Goal: Task Accomplishment & Management: Manage account settings

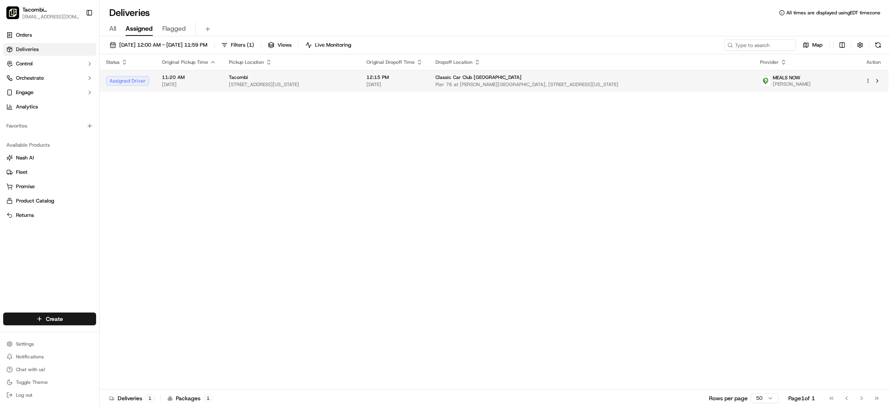
click at [219, 75] on td "11:20 AM [DATE]" at bounding box center [189, 81] width 67 height 22
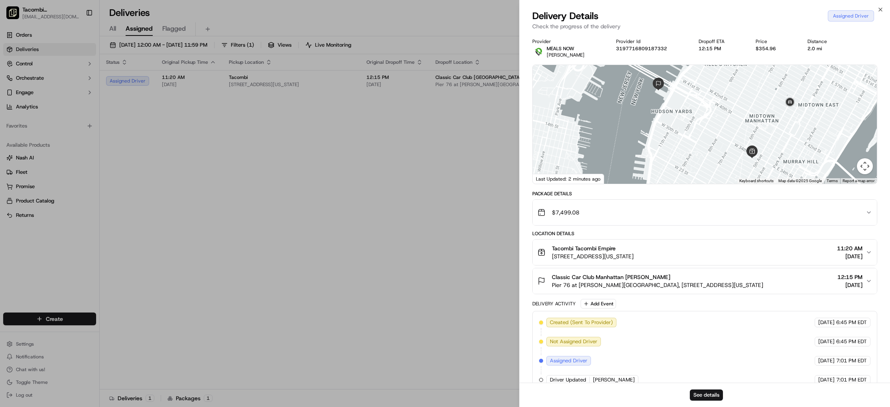
click at [861, 11] on div "Assigned Driver" at bounding box center [851, 15] width 46 height 11
click at [759, 47] on div "$354.96" at bounding box center [775, 48] width 39 height 6
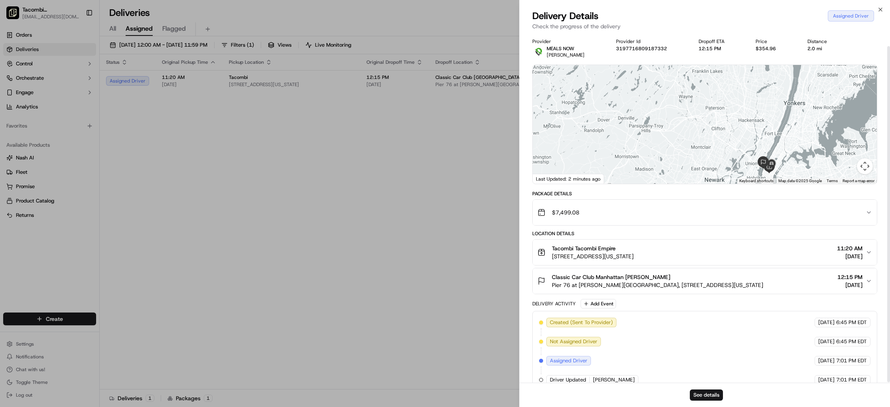
scroll to position [14, 0]
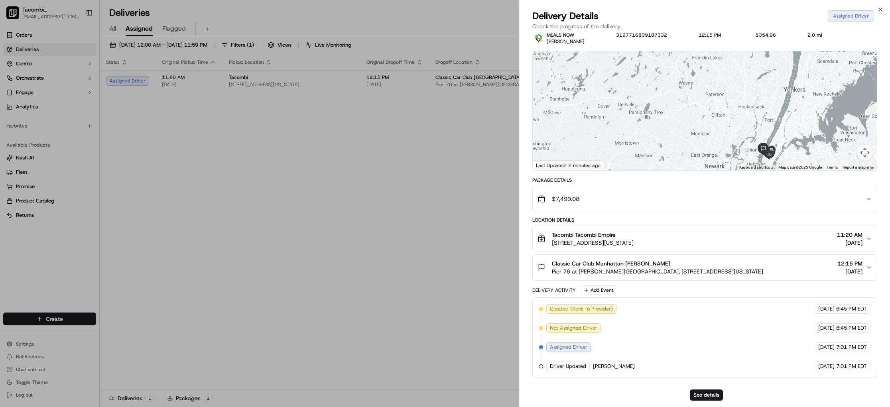
click at [739, 235] on div "Tacombi Tacombi Empire [STREET_ADDRESS][US_STATE] 11:20 AM [DATE]" at bounding box center [702, 239] width 328 height 16
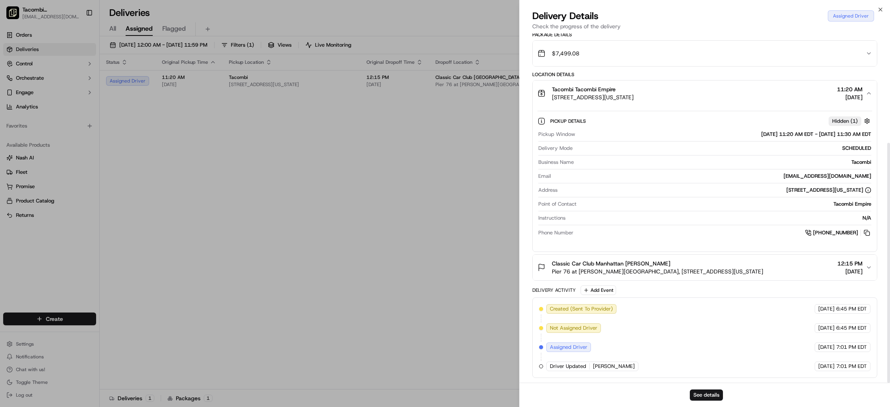
scroll to position [0, 0]
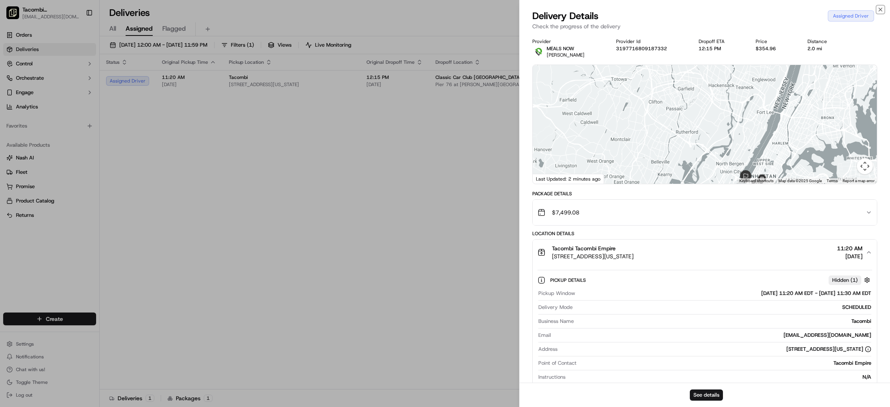
drag, startPoint x: 882, startPoint y: 7, endPoint x: 855, endPoint y: 12, distance: 27.2
click at [882, 7] on icon "button" at bounding box center [880, 9] width 6 height 6
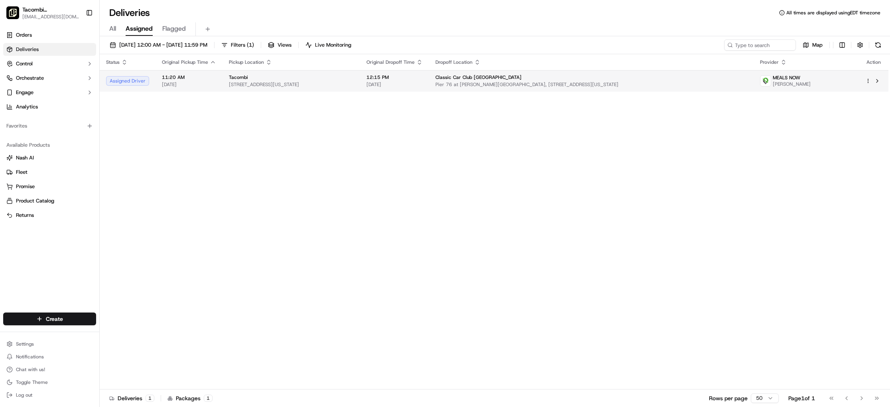
click at [867, 80] on html "Tacombi [GEOGRAPHIC_DATA] [EMAIL_ADDRESS][DOMAIN_NAME] Toggle Sidebar Orders De…" at bounding box center [445, 203] width 890 height 407
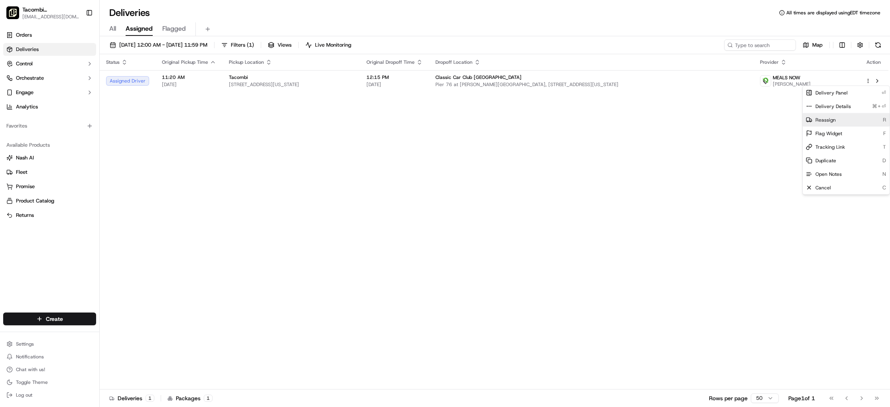
click at [861, 120] on div "Reassign R" at bounding box center [846, 120] width 87 height 14
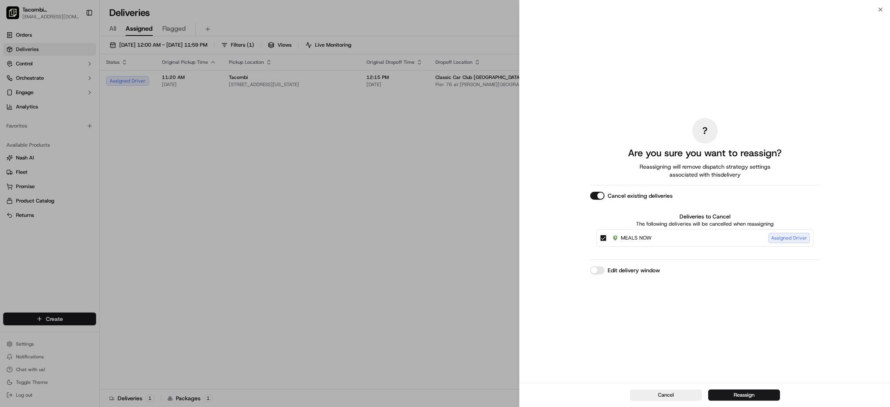
click at [611, 226] on p "The following deliveries will be cancelled when reassigning" at bounding box center [705, 224] width 217 height 7
click at [607, 235] on div "MEALS NOW Assigned Driver" at bounding box center [705, 238] width 217 height 18
click at [603, 238] on button "MEALS NOW Assigned Driver" at bounding box center [603, 238] width 6 height 6
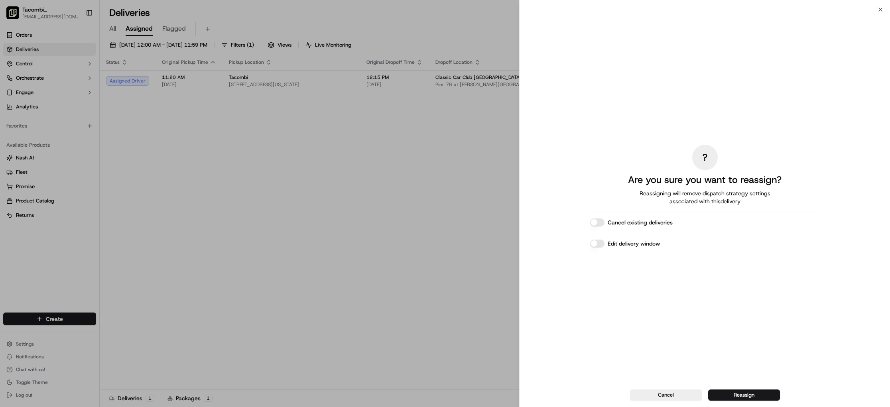
click at [602, 228] on div "? Are you sure you want to reassign? Reassigning will remove dispatch strategy …" at bounding box center [705, 196] width 230 height 370
click at [601, 223] on button "Cancel existing deliveries" at bounding box center [597, 223] width 14 height 8
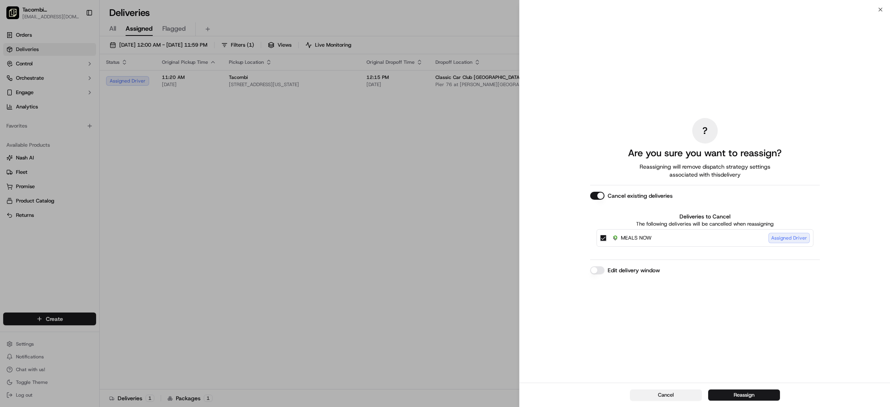
click at [681, 394] on button "Cancel" at bounding box center [666, 395] width 72 height 11
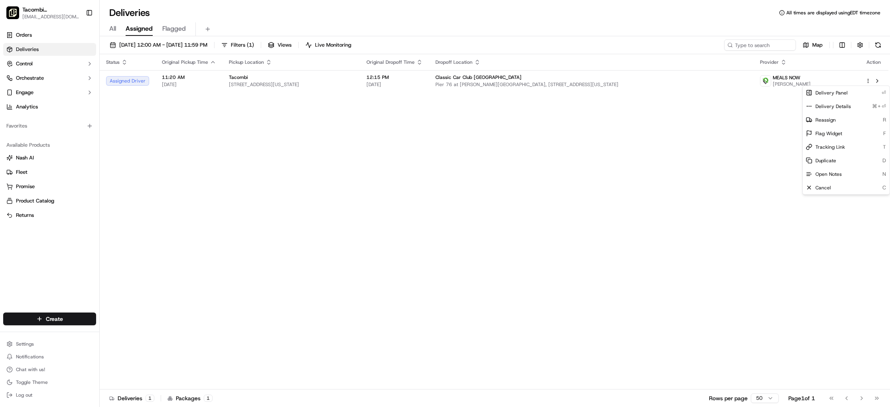
click at [650, 125] on div "Status Original Pickup Time Pickup Location Original Dropoff Time Dropoff Locat…" at bounding box center [494, 221] width 789 height 335
click at [870, 79] on html "Tacombi [GEOGRAPHIC_DATA] [EMAIL_ADDRESS][DOMAIN_NAME] Toggle Sidebar Orders De…" at bounding box center [445, 203] width 890 height 407
click at [860, 120] on div "Reassign R" at bounding box center [846, 120] width 87 height 14
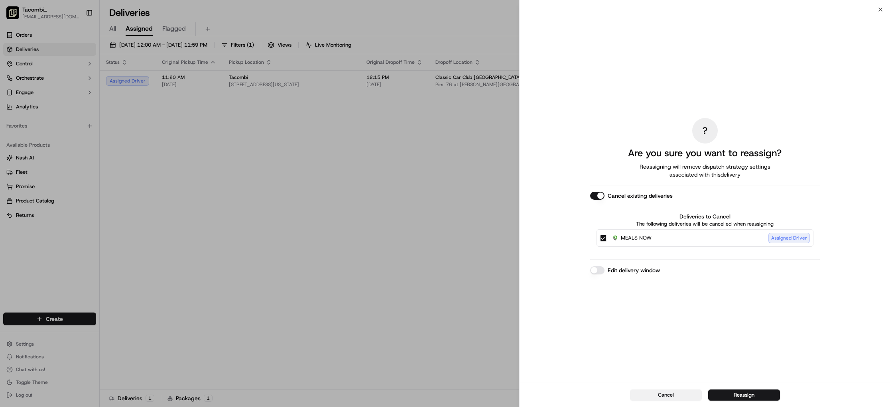
click at [670, 392] on button "Cancel" at bounding box center [666, 395] width 72 height 11
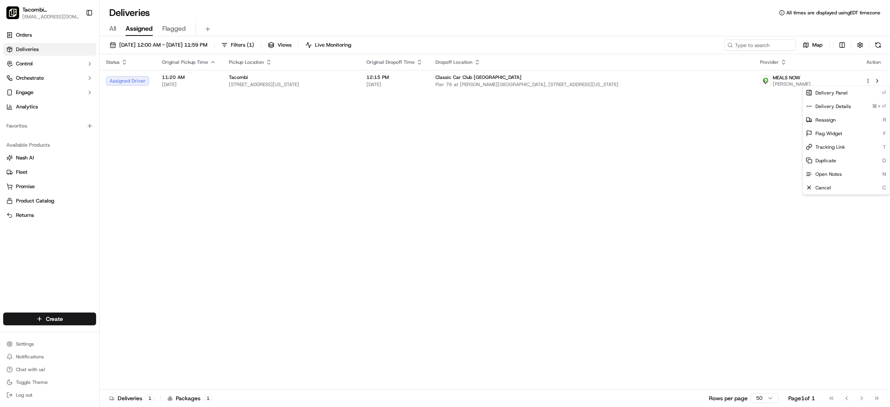
click at [437, 11] on div "Deliveries All times are displayed using EDT timezone" at bounding box center [495, 12] width 790 height 13
drag, startPoint x: 719, startPoint y: 223, endPoint x: 715, endPoint y: 213, distance: 10.5
click at [719, 223] on div "Status Original Pickup Time Pickup Location Original Dropoff Time Dropoff Locat…" at bounding box center [494, 221] width 789 height 335
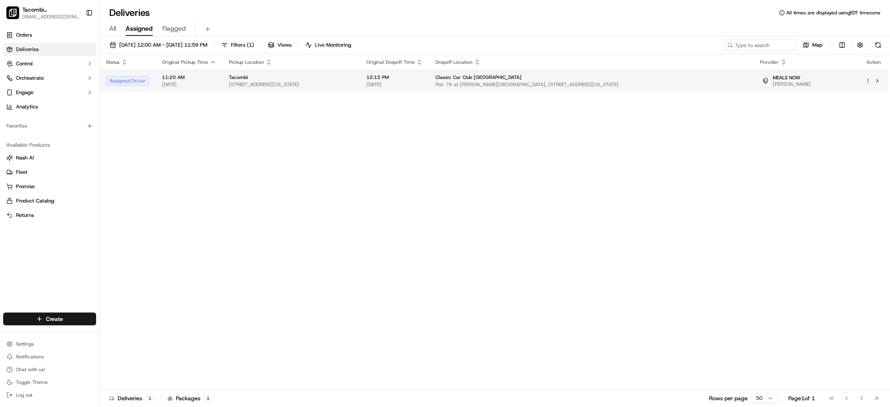
click at [549, 85] on span "Pier 76 at [PERSON_NAME][GEOGRAPHIC_DATA], [STREET_ADDRESS][US_STATE]" at bounding box center [592, 84] width 312 height 6
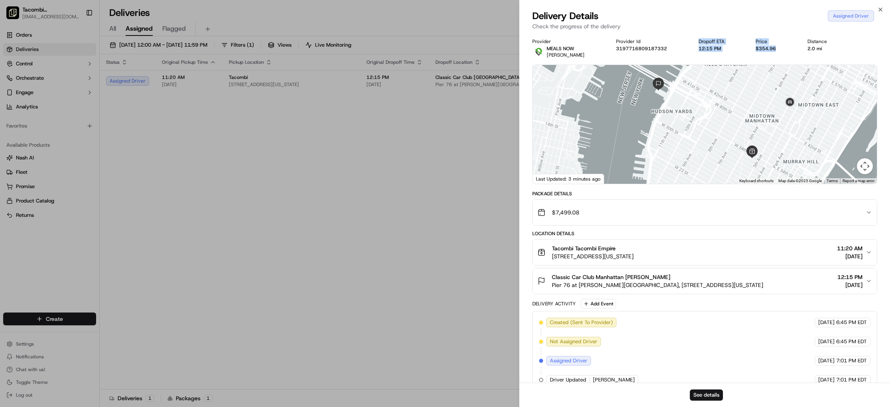
drag, startPoint x: 773, startPoint y: 47, endPoint x: 721, endPoint y: 34, distance: 53.6
click at [708, 34] on div "Provider MEALS NOW [PERSON_NAME] Provider Id 3197716809187332 Dropoff ETA 12:15…" at bounding box center [705, 215] width 370 height 363
click at [721, 34] on div "Provider MEALS NOW [PERSON_NAME] Provider Id 3197716809187332 Dropoff ETA 12:15…" at bounding box center [705, 215] width 370 height 363
drag, startPoint x: 740, startPoint y: 46, endPoint x: 781, endPoint y: 49, distance: 41.6
click at [781, 49] on div "Provider MEALS NOW [PERSON_NAME] Provider Id 3197716809187332 Dropoff ETA 12:15…" at bounding box center [704, 48] width 345 height 20
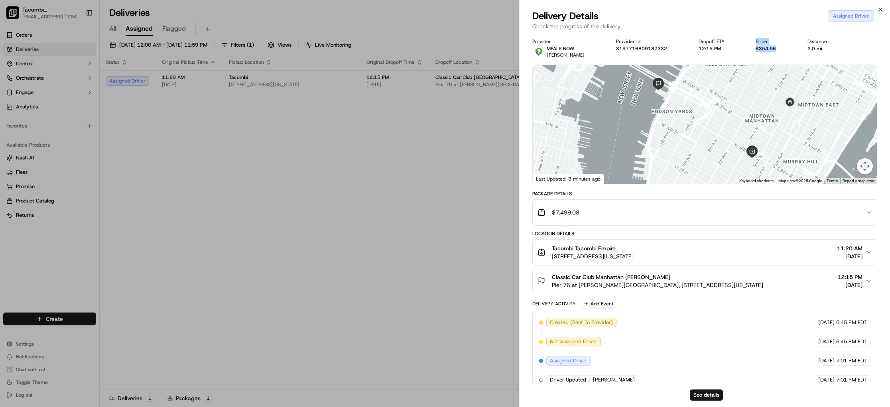
click at [782, 49] on div "$354.96" at bounding box center [775, 48] width 39 height 6
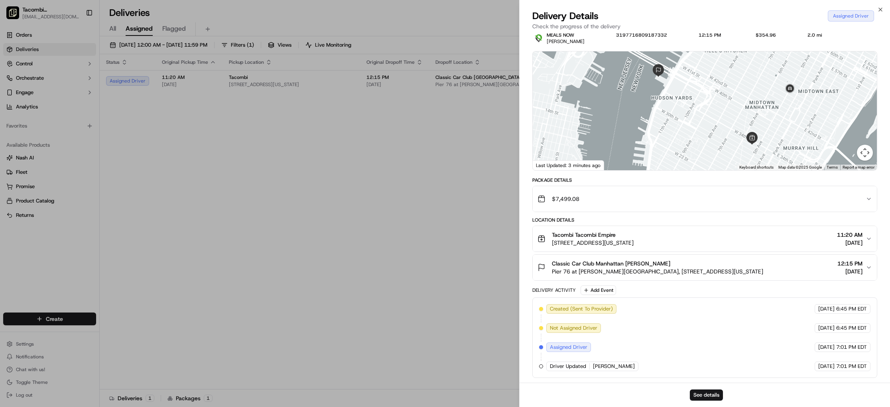
click at [857, 233] on span "11:20 AM" at bounding box center [850, 235] width 26 height 8
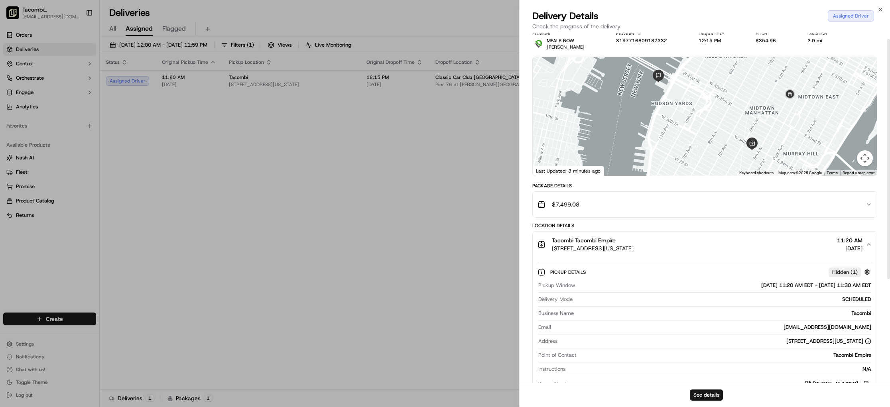
scroll to position [0, 0]
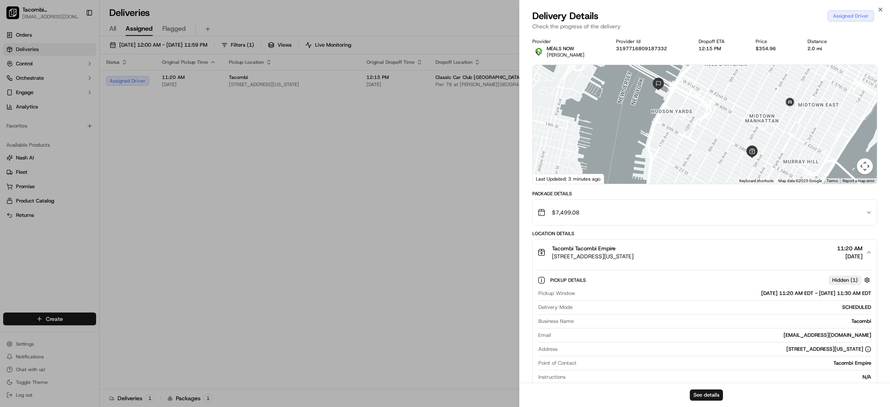
click at [813, 254] on div "Tacombi Tacombi Empire [STREET_ADDRESS][US_STATE] 11:20 AM [DATE]" at bounding box center [702, 252] width 328 height 16
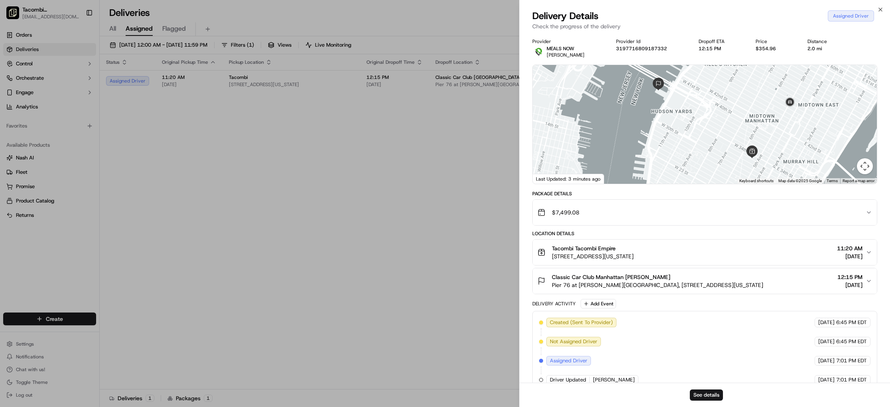
click at [817, 274] on div "Classic Car Club Manhattan [PERSON_NAME] Pier 76 at [PERSON_NAME][GEOGRAPHIC_DA…" at bounding box center [702, 281] width 328 height 16
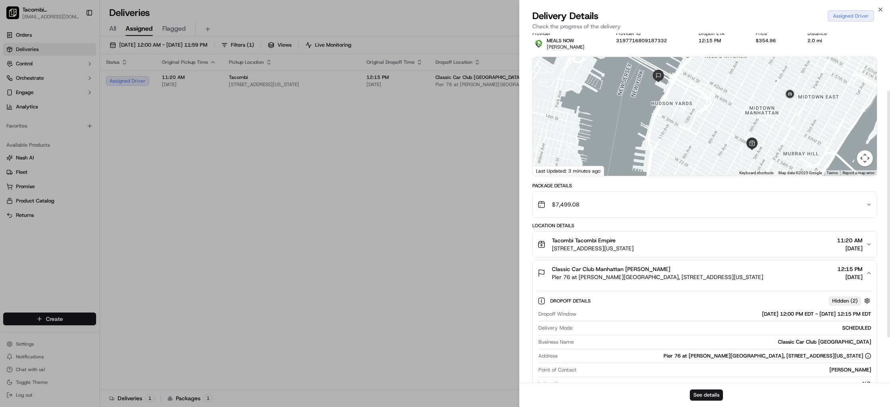
scroll to position [145, 0]
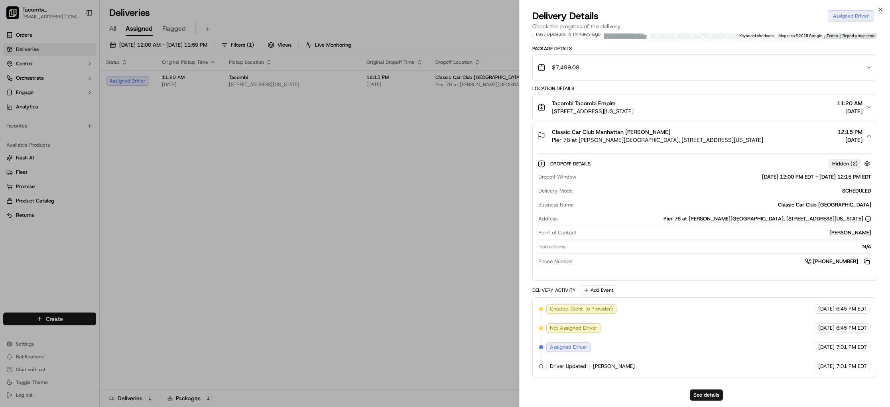
click at [672, 166] on div "Dropoff Details Hidden ( 2 )" at bounding box center [711, 164] width 322 height 10
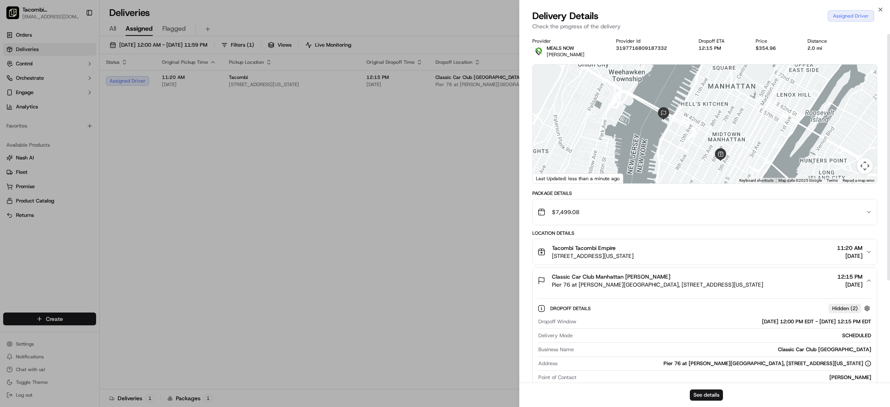
scroll to position [1, 0]
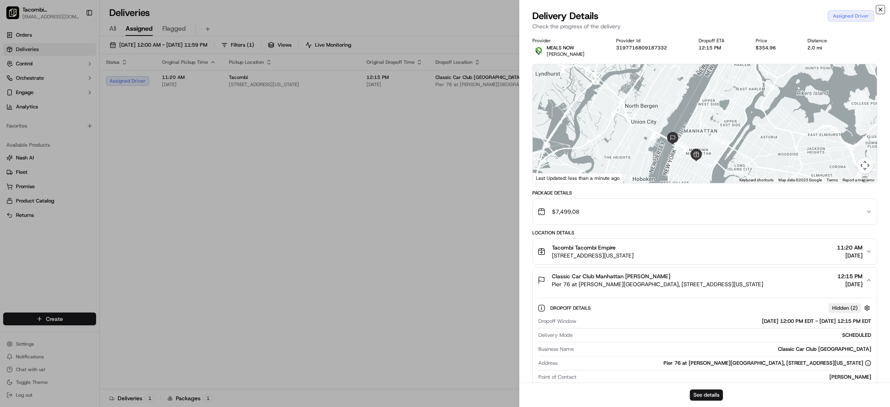
click at [879, 9] on icon "button" at bounding box center [880, 9] width 6 height 6
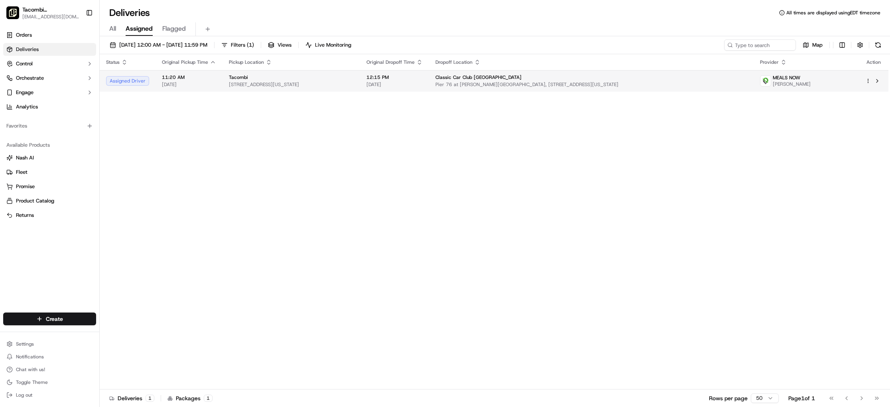
click at [623, 85] on span "Pier 76 at [PERSON_NAME][GEOGRAPHIC_DATA], [STREET_ADDRESS][US_STATE]" at bounding box center [592, 84] width 312 height 6
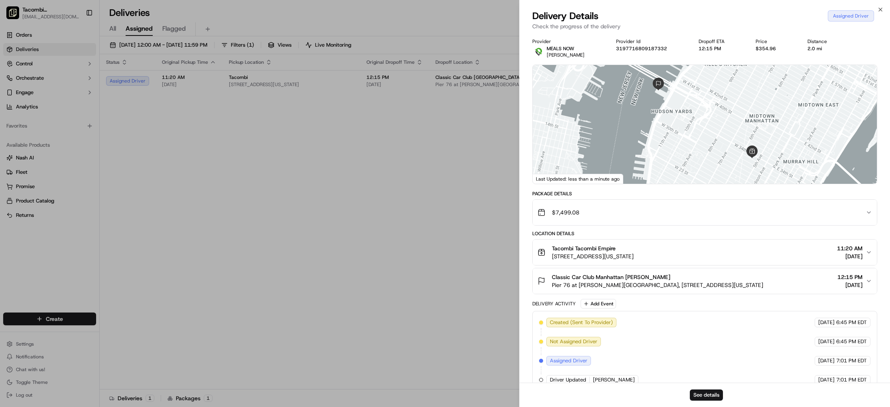
scroll to position [14, 0]
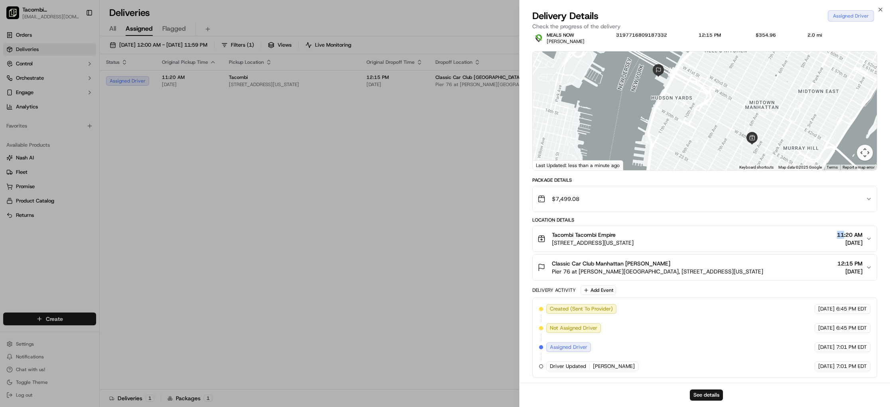
click at [768, 232] on div "Tacombi Tacombi Empire [STREET_ADDRESS][US_STATE] 11:20 AM [DATE]" at bounding box center [702, 239] width 328 height 16
click at [768, 232] on button "Tacombi Tacombi Empire [STREET_ADDRESS][US_STATE] 11:20 AM [DATE]" at bounding box center [705, 239] width 344 height 26
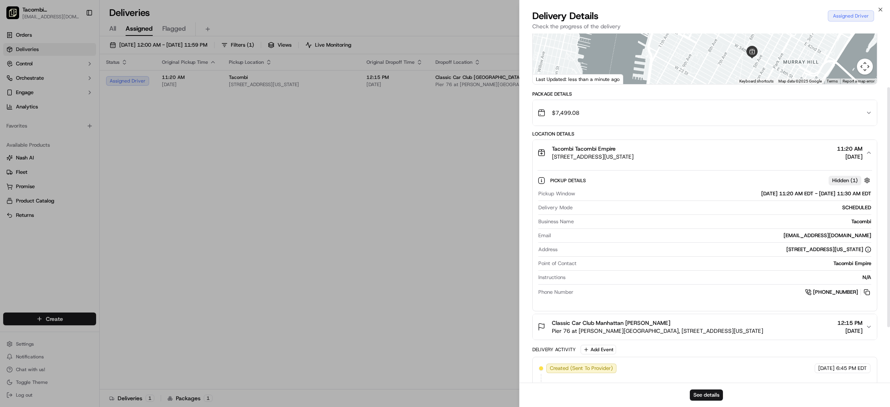
scroll to position [159, 0]
